Goal: Information Seeking & Learning: Learn about a topic

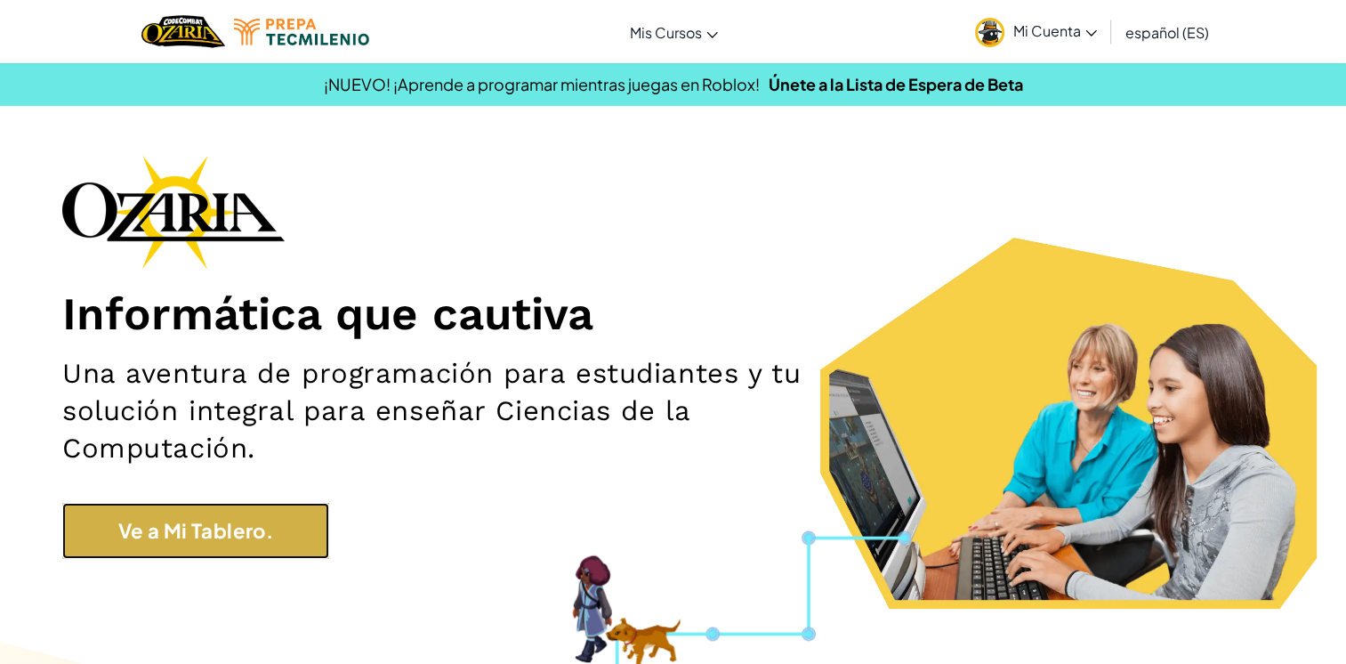
click at [139, 532] on link "Ve a Mi Tablero." at bounding box center [195, 531] width 267 height 56
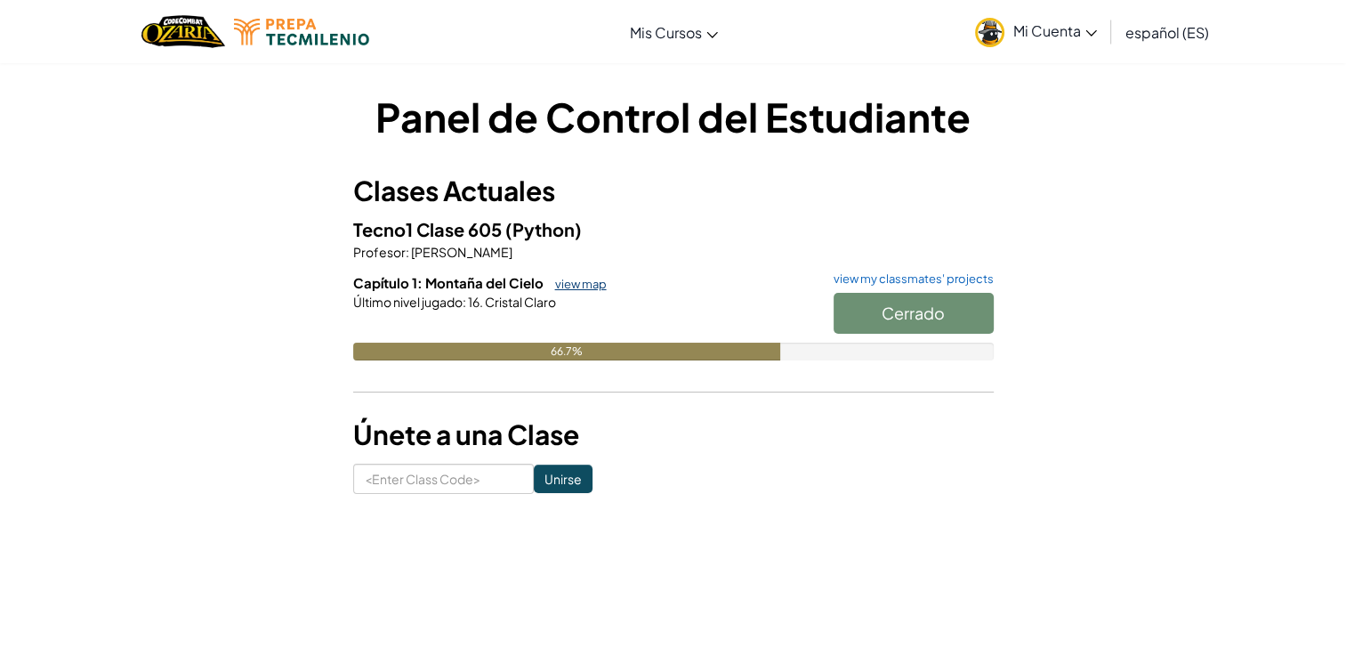
click at [574, 279] on link "view map" at bounding box center [576, 284] width 60 height 14
